Goal: Task Accomplishment & Management: Manage account settings

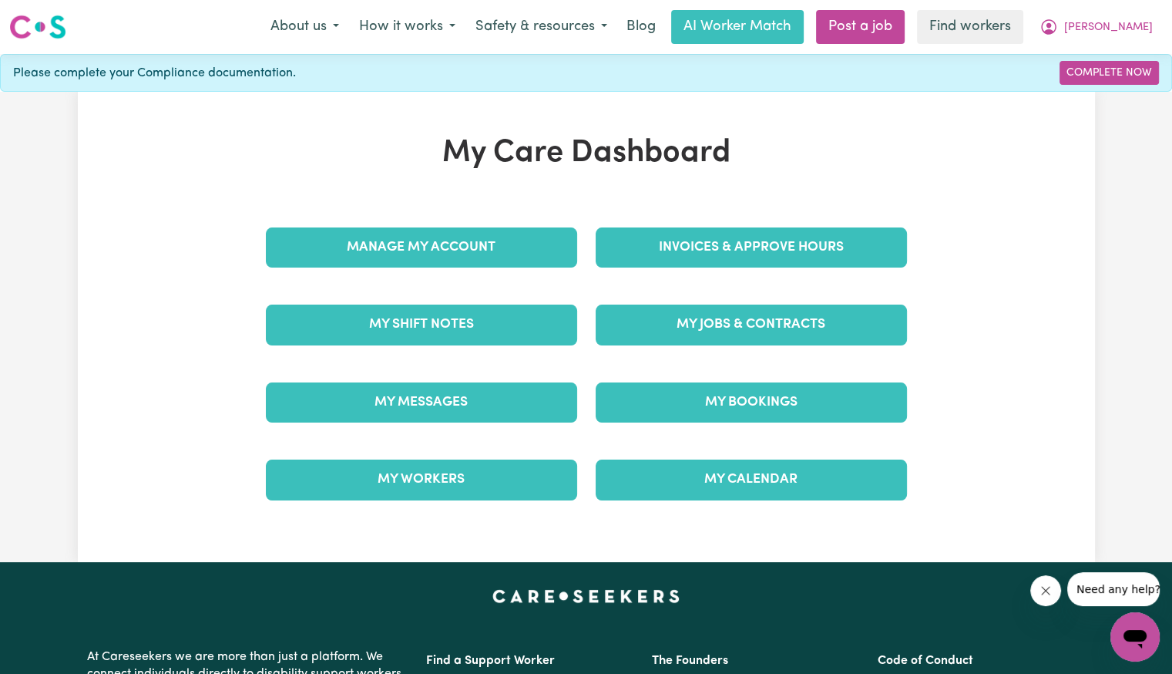
click at [701, 269] on div "Invoices & Approve Hours" at bounding box center [752, 247] width 330 height 77
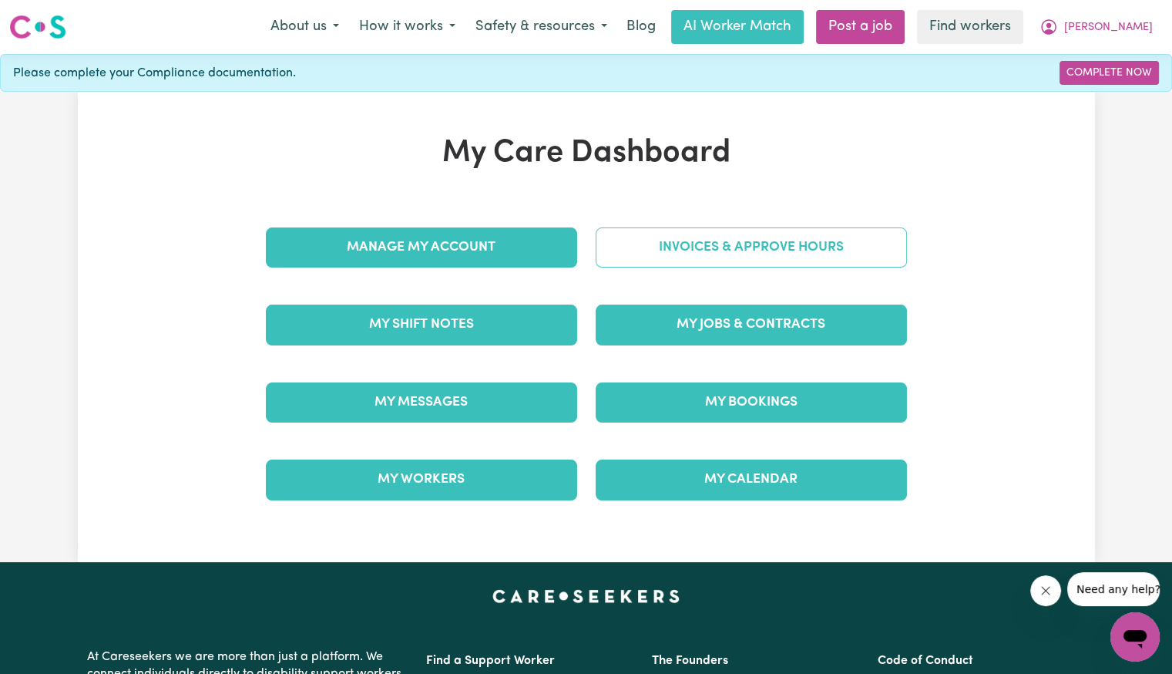
click at [690, 239] on link "Invoices & Approve Hours" at bounding box center [751, 247] width 311 height 40
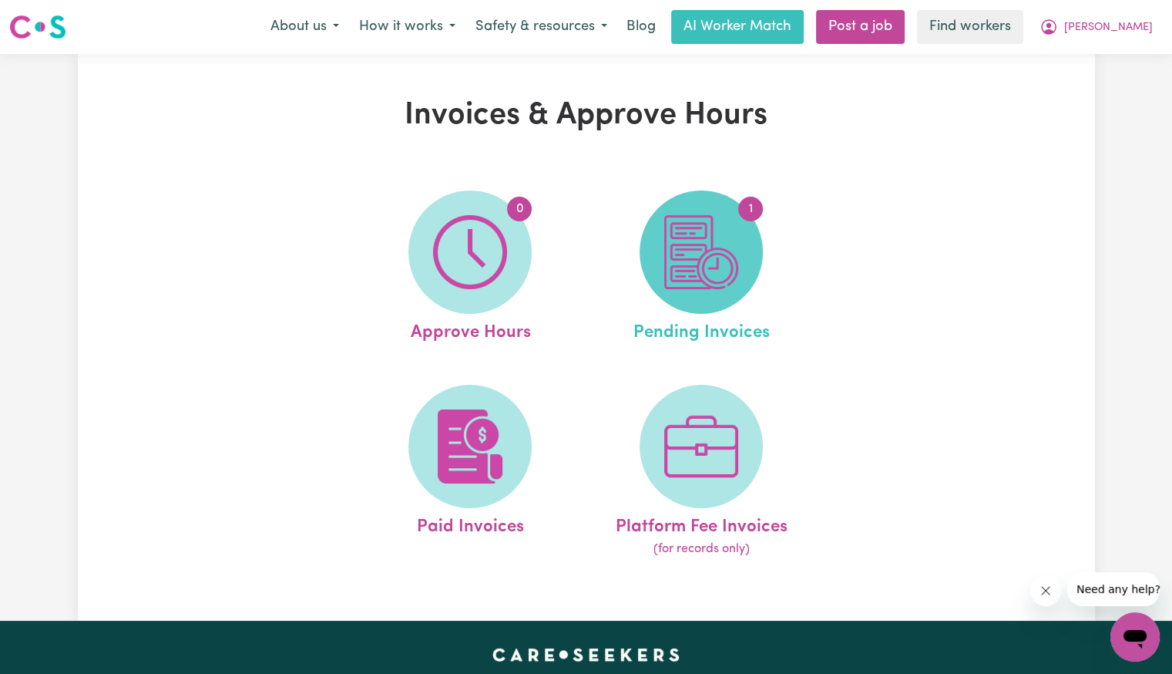
click at [721, 260] on img at bounding box center [701, 252] width 74 height 74
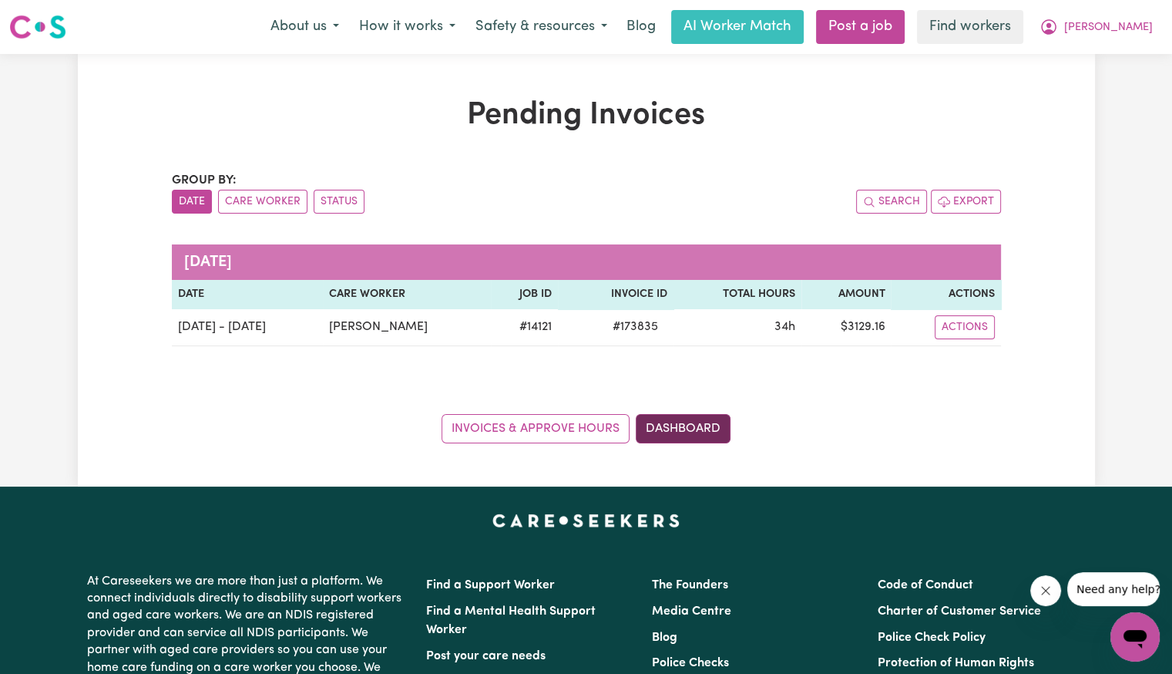
click at [697, 432] on link "Dashboard" at bounding box center [683, 428] width 95 height 29
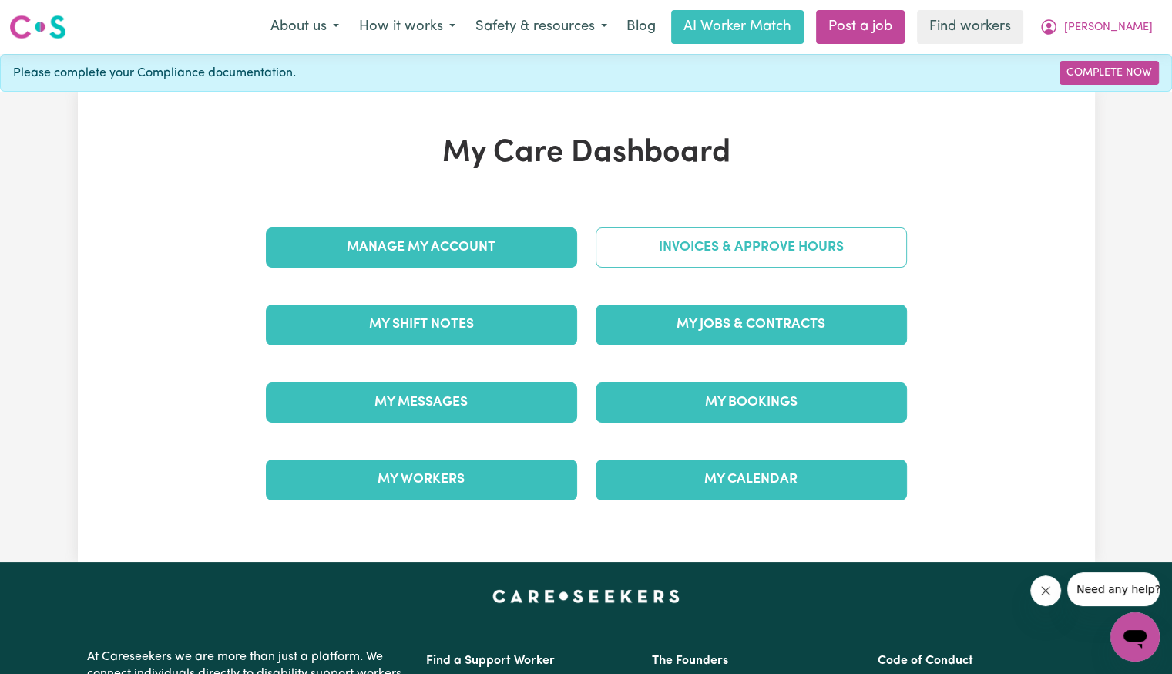
click at [725, 233] on link "Invoices & Approve Hours" at bounding box center [751, 247] width 311 height 40
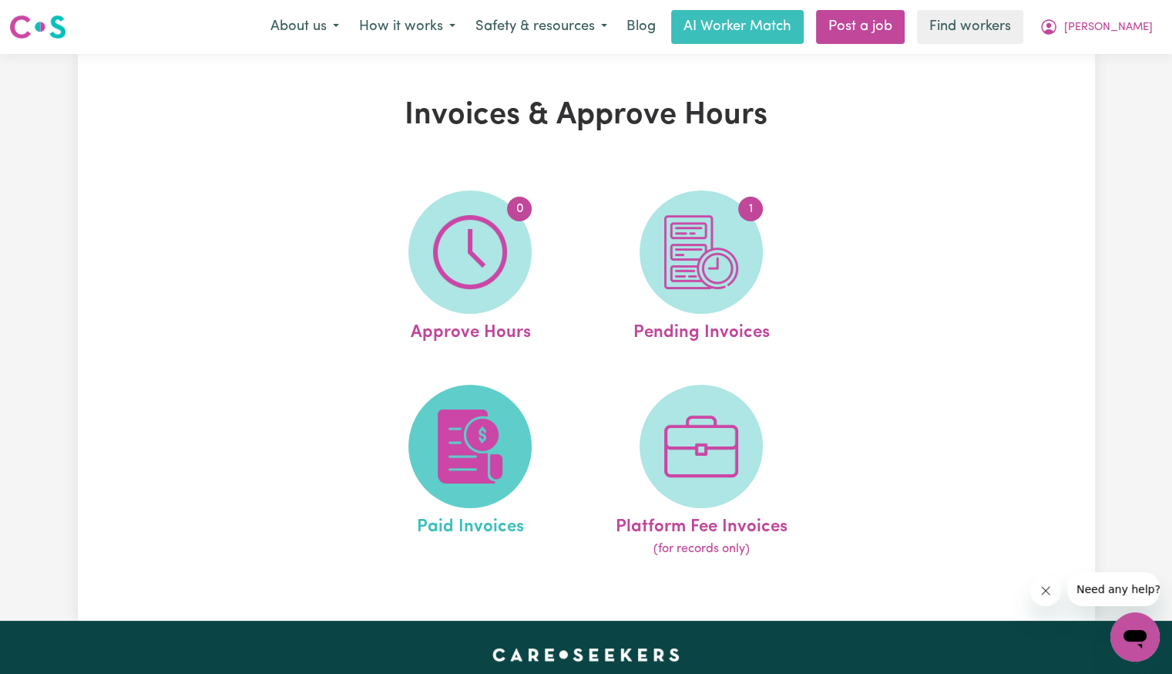
click at [463, 462] on img at bounding box center [470, 446] width 74 height 74
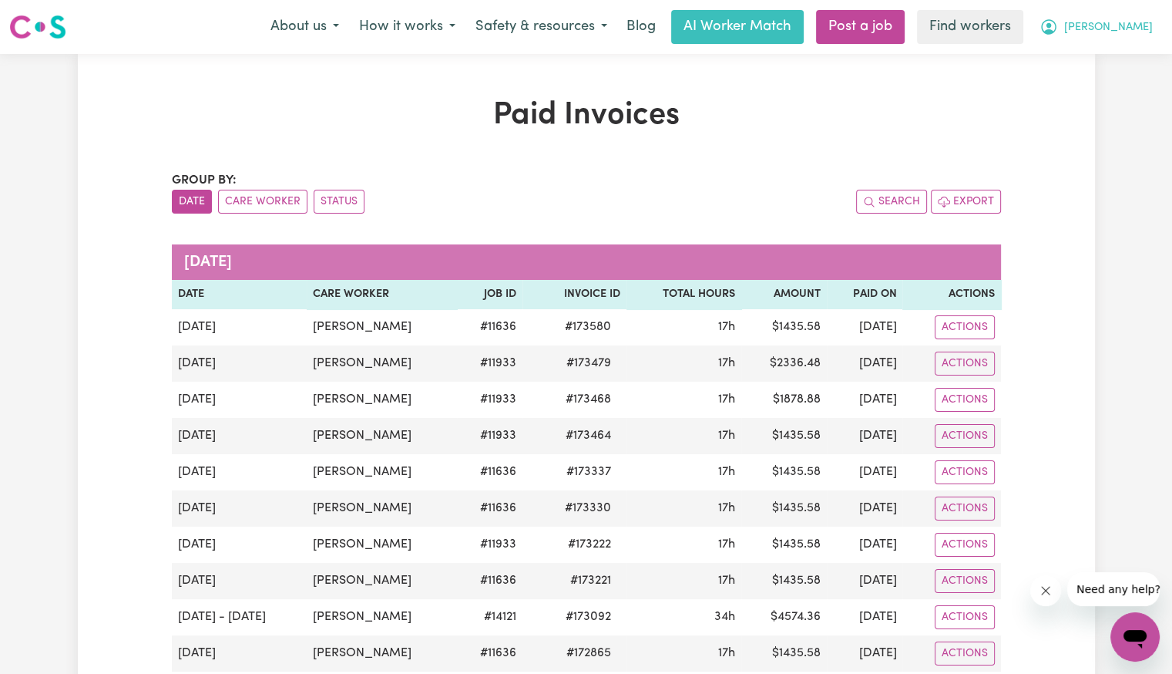
click at [1133, 35] on span "[PERSON_NAME]" at bounding box center [1108, 27] width 89 height 17
click at [1094, 89] on link "Logout" at bounding box center [1101, 88] width 122 height 29
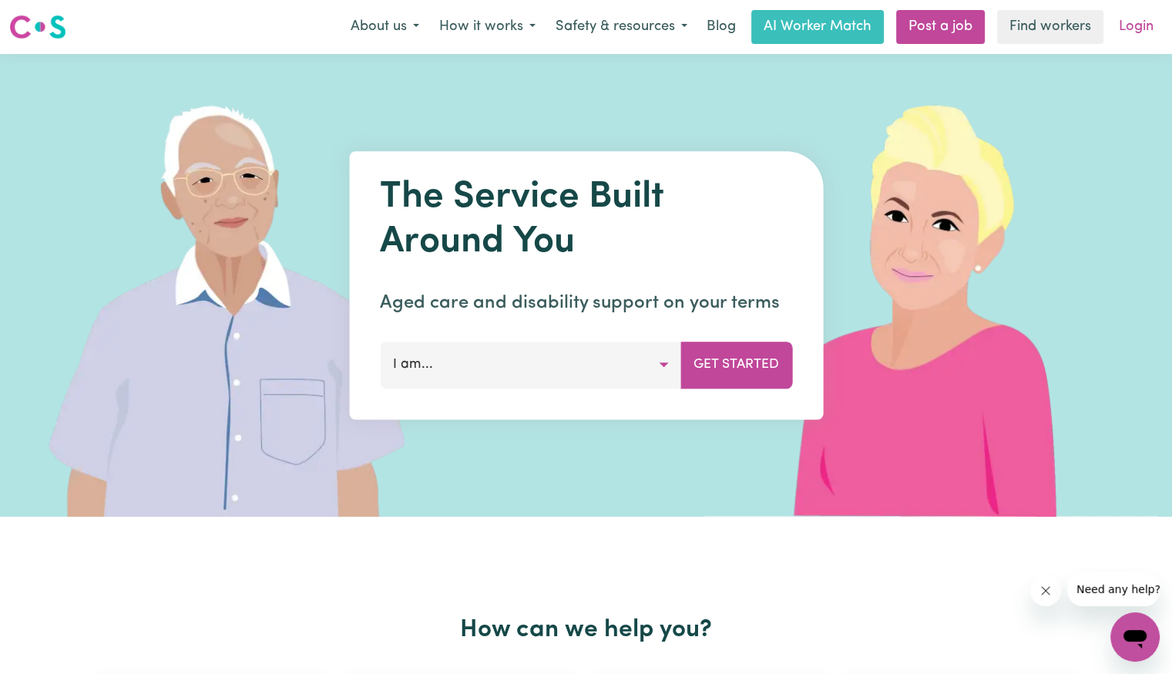
click at [1134, 22] on link "Login" at bounding box center [1136, 27] width 53 height 34
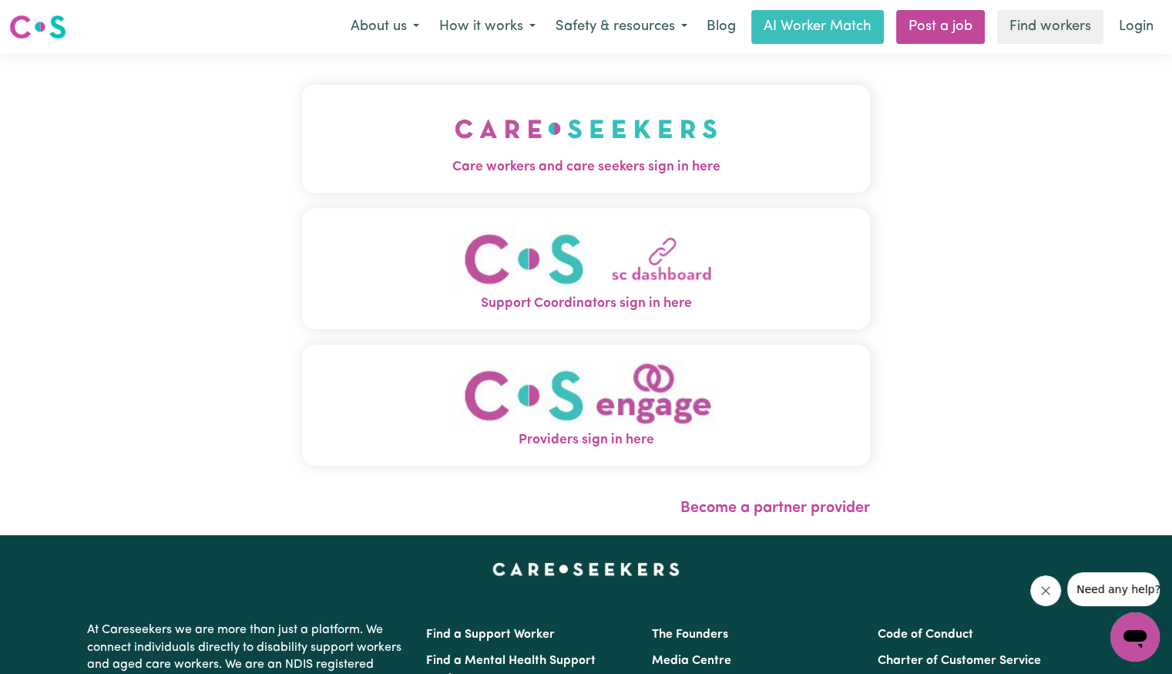
click at [473, 138] on img "Care workers and care seekers sign in here" at bounding box center [586, 128] width 263 height 57
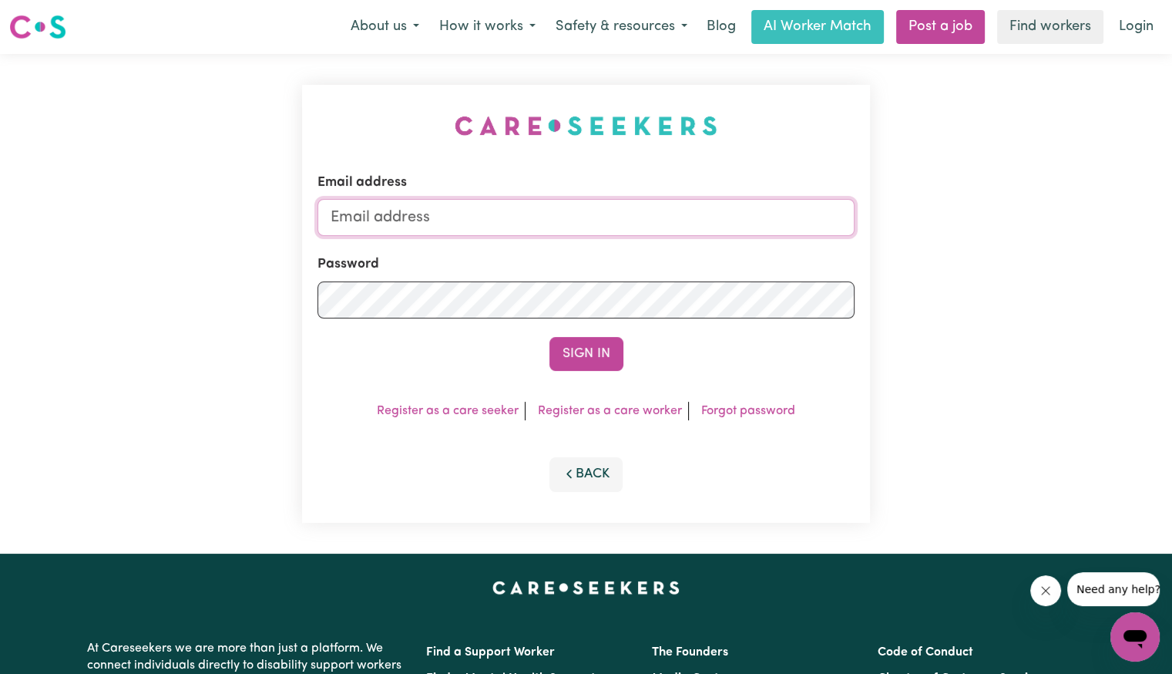
click at [535, 210] on input "Email address" at bounding box center [586, 217] width 537 height 37
drag, startPoint x: 413, startPoint y: 219, endPoint x: 970, endPoint y: 210, distance: 556.5
click at [1028, 198] on div "Email address [EMAIL_ADDRESS][DOMAIN_NAME] Password Sign In Register as a care …" at bounding box center [586, 303] width 1172 height 499
paste input "josephwadrope"
type input "[EMAIL_ADDRESS][DOMAIN_NAME]"
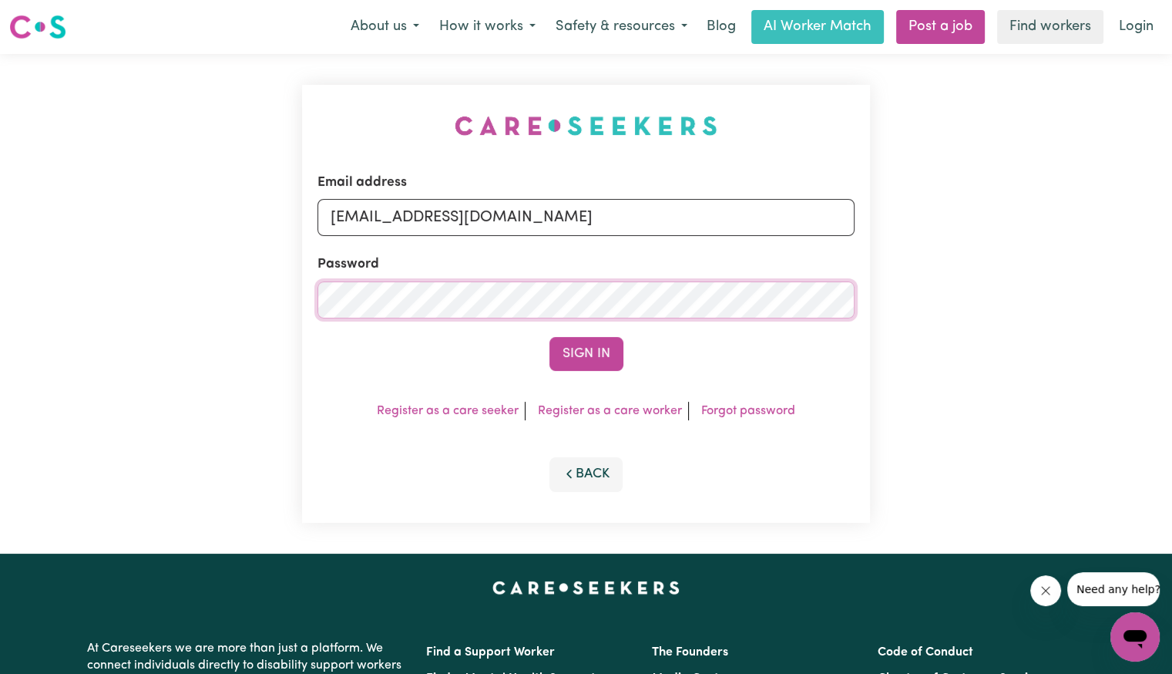
click at [550, 337] on button "Sign In" at bounding box center [587, 354] width 74 height 34
